Goal: Book appointment/travel/reservation

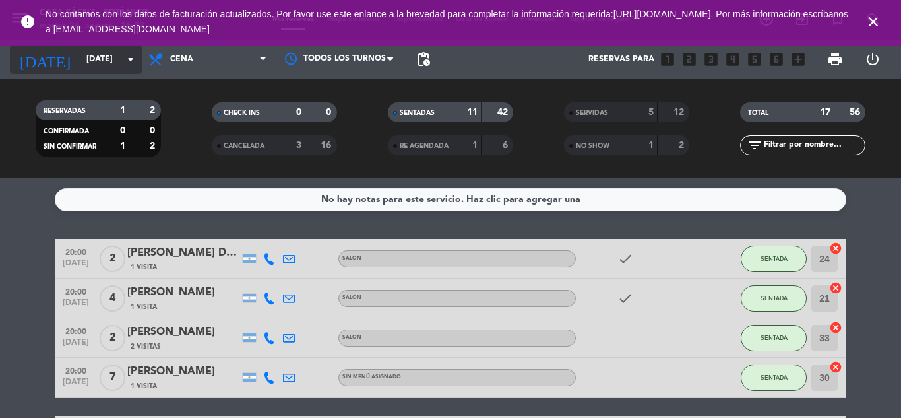
click at [80, 60] on input "[DATE]" at bounding box center [136, 59] width 112 height 22
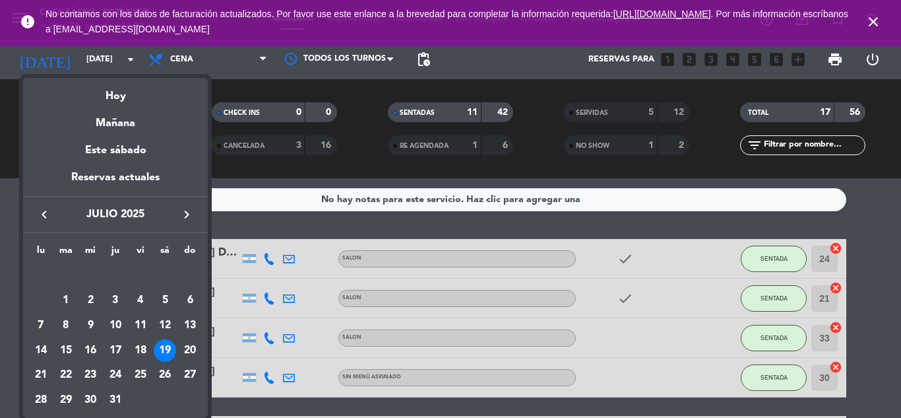
click at [169, 344] on div "19" at bounding box center [165, 350] width 22 height 22
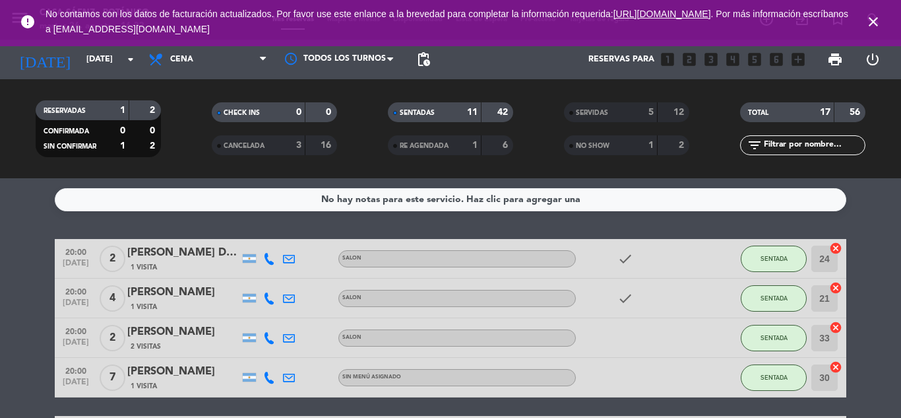
click at [127, 77] on div "[DATE] [DATE] arrow_drop_down" at bounding box center [76, 60] width 132 height 40
click at [125, 67] on input "[DATE]" at bounding box center [136, 59] width 112 height 22
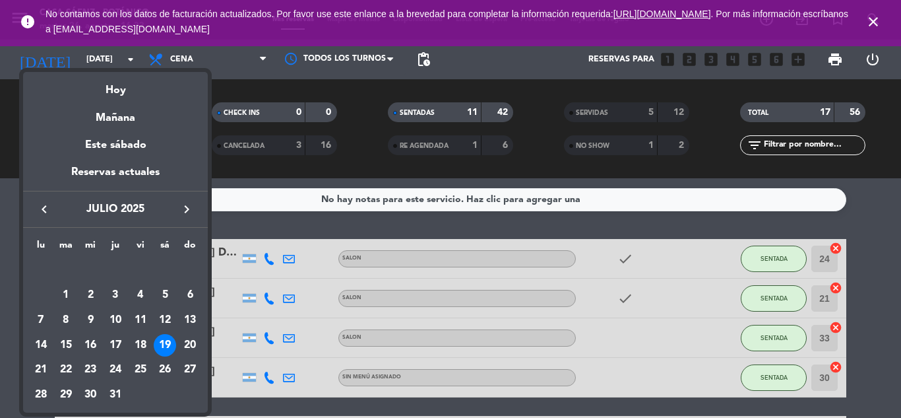
click at [191, 214] on icon "keyboard_arrow_right" at bounding box center [187, 209] width 16 height 16
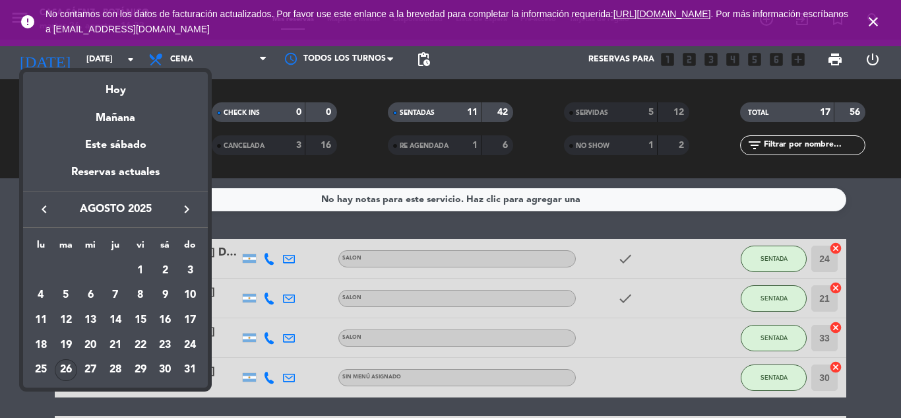
click at [64, 364] on div "26" at bounding box center [66, 370] width 22 height 22
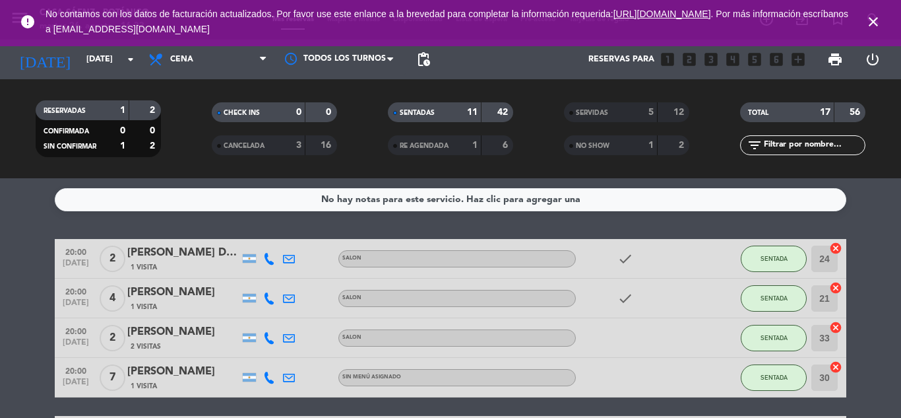
type input "[DATE]"
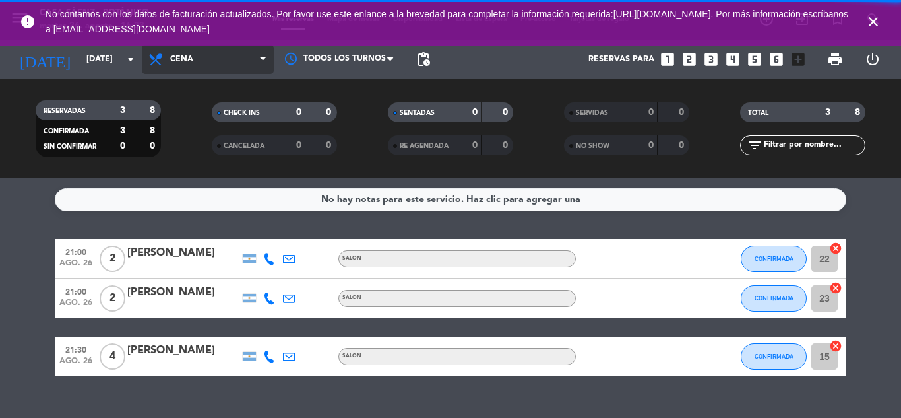
click at [199, 56] on span "Cena" at bounding box center [208, 59] width 132 height 29
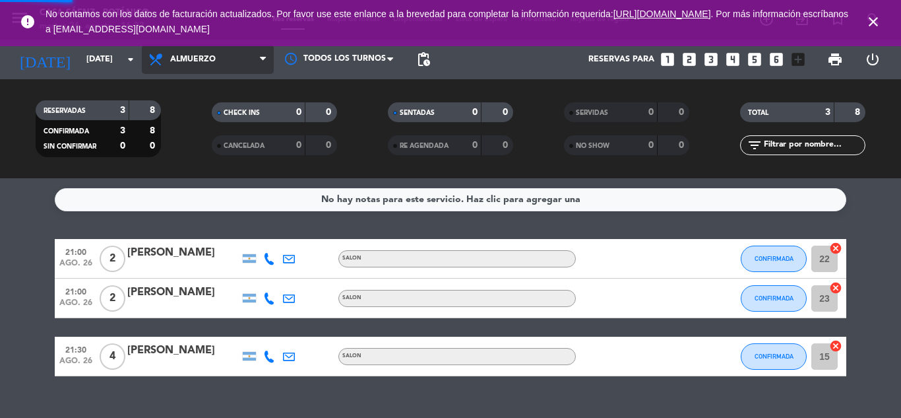
click at [198, 119] on div "menu Casa [PERSON_NAME] - Botánico [DATE] 26. agosto - 16:33 Mis reservas Mapa …" at bounding box center [450, 89] width 901 height 178
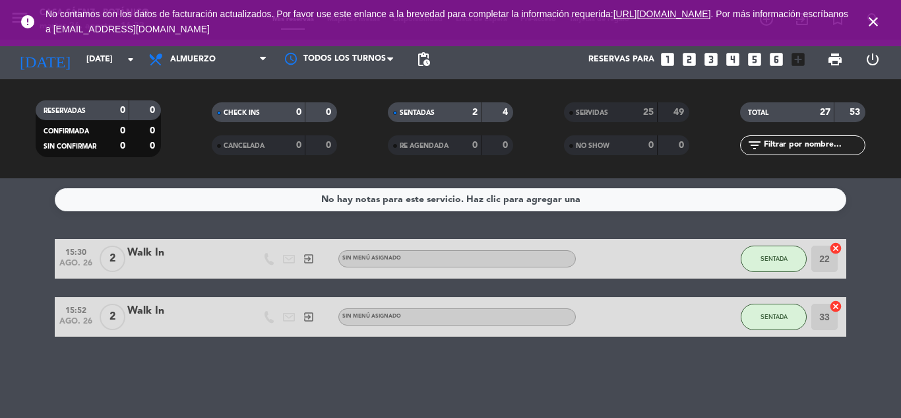
click at [876, 22] on icon "close" at bounding box center [874, 22] width 16 height 16
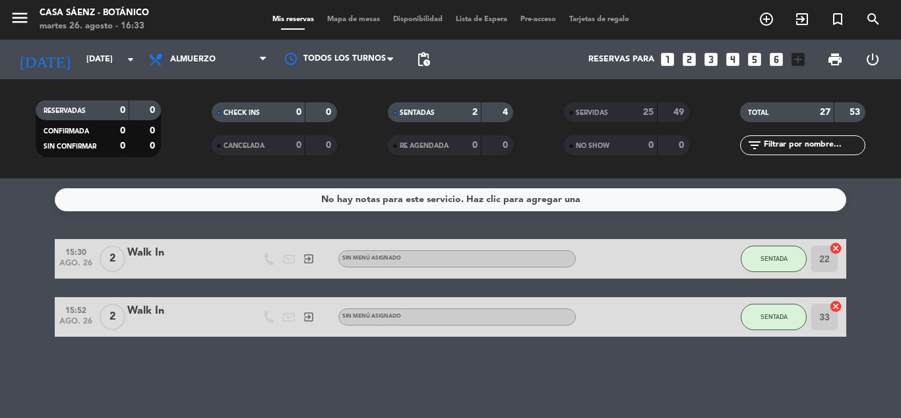
click at [356, 23] on span "Mapa de mesas" at bounding box center [354, 19] width 66 height 7
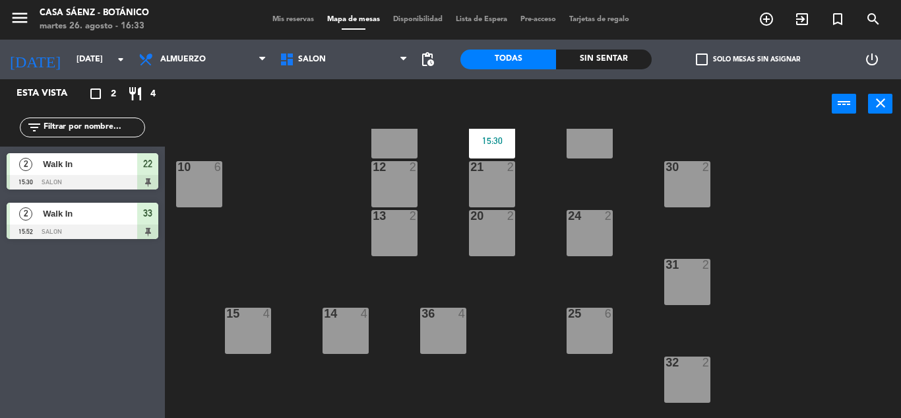
scroll to position [40, 0]
